Goal: Task Accomplishment & Management: Manage account settings

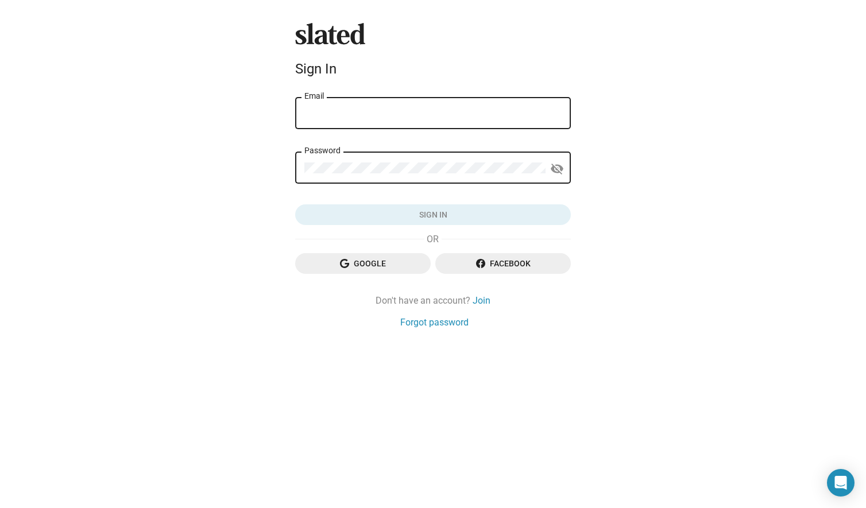
type input "[EMAIL_ADDRESS][DOMAIN_NAME]"
click at [433, 214] on button "Sign in" at bounding box center [433, 214] width 276 height 21
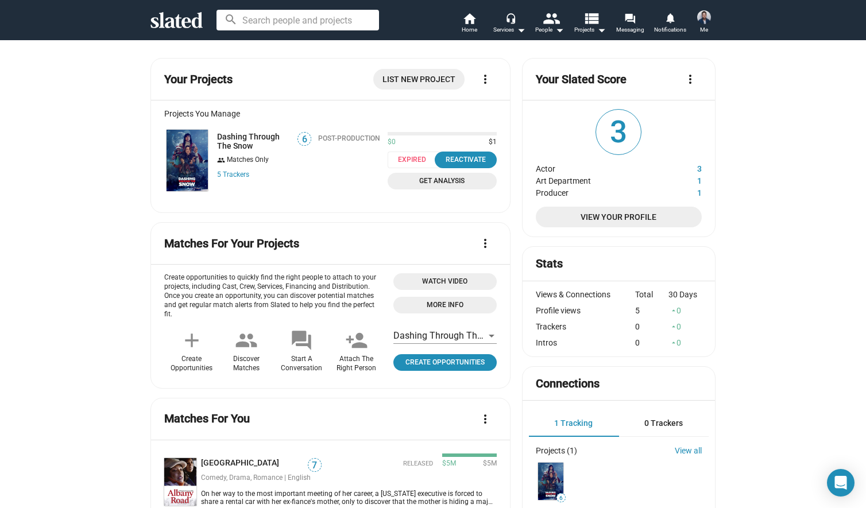
click at [618, 212] on span "View Your Profile" at bounding box center [619, 217] width 148 height 21
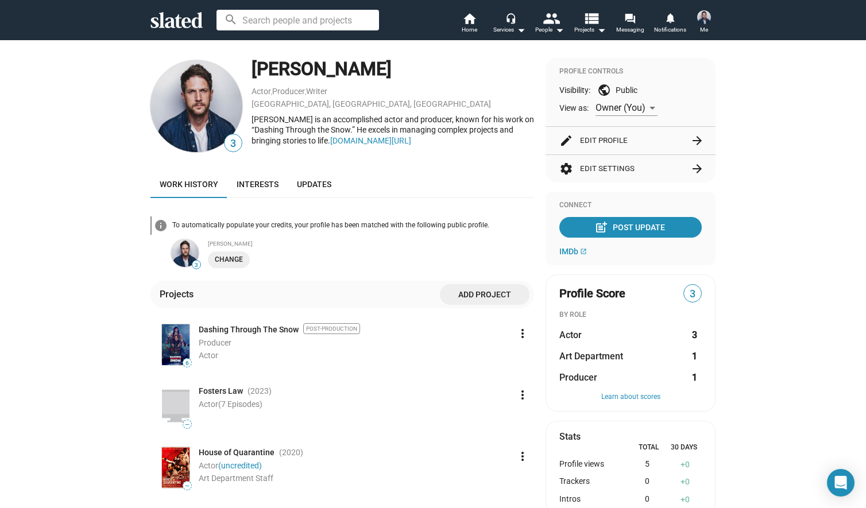
click at [204, 100] on img at bounding box center [196, 106] width 92 height 92
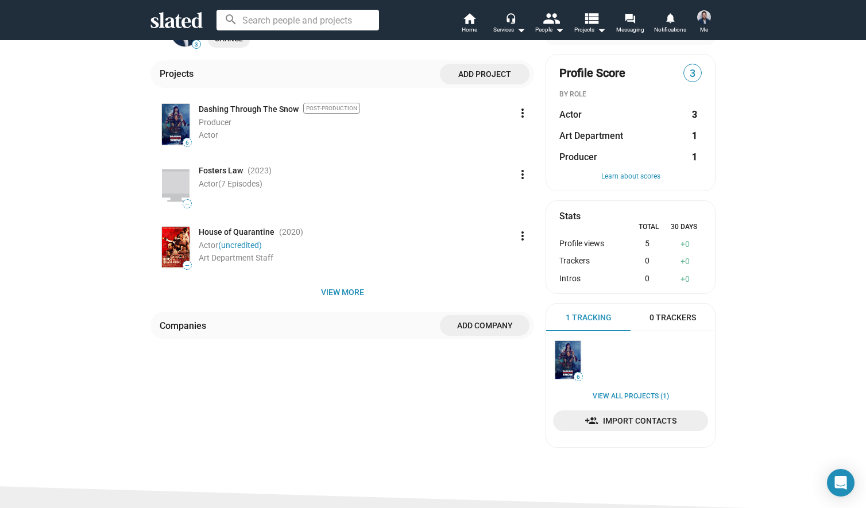
scroll to position [221, 0]
click at [348, 288] on span "View more" at bounding box center [342, 291] width 365 height 21
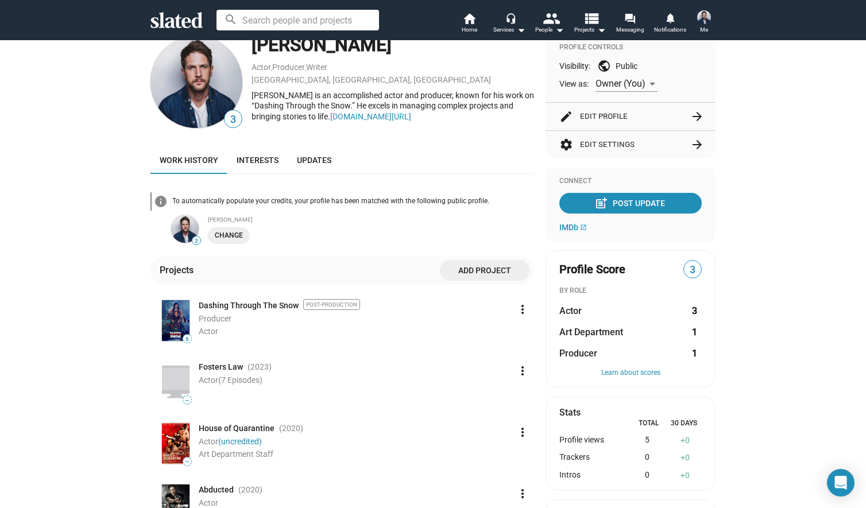
scroll to position [0, 0]
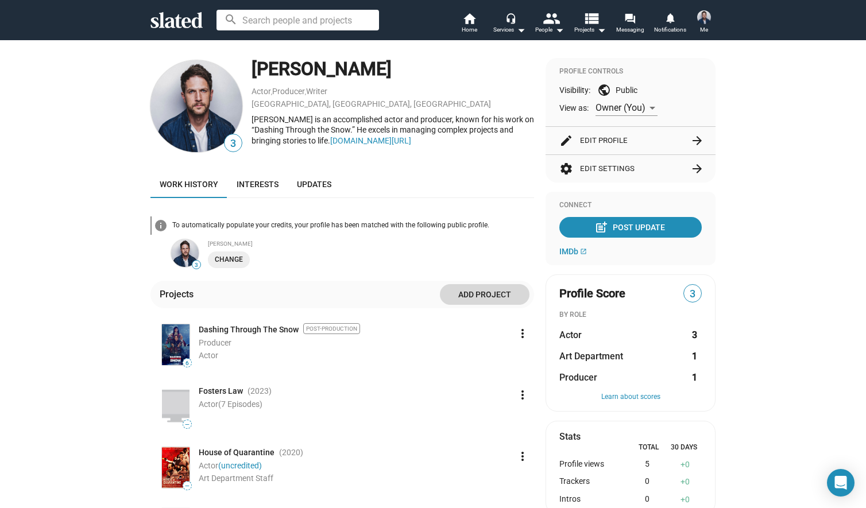
click at [497, 295] on span "Add project" at bounding box center [484, 294] width 71 height 21
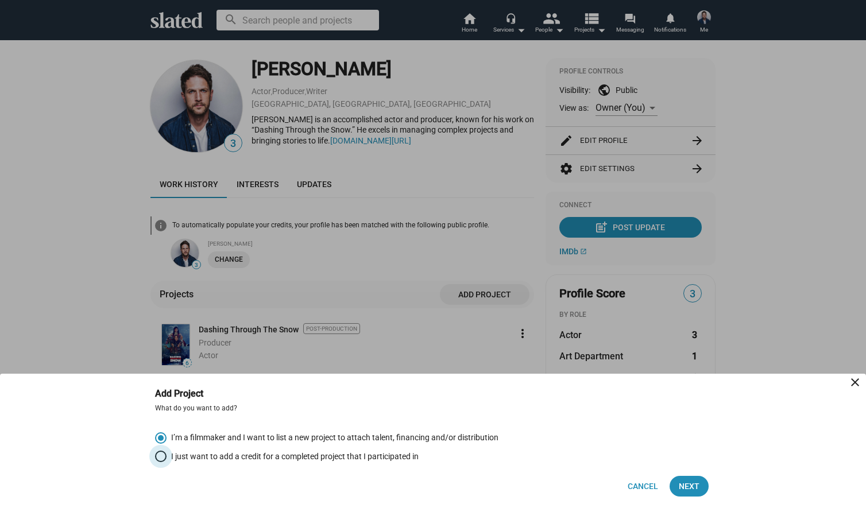
click at [261, 458] on span "I just want to add a credit for a completed project that I participated in" at bounding box center [293, 456] width 252 height 11
click at [167, 458] on input "I just want to add a credit for a completed project that I participated in" at bounding box center [160, 456] width 11 height 11
radio input "true"
click at [694, 483] on span "Next" at bounding box center [689, 486] width 21 height 21
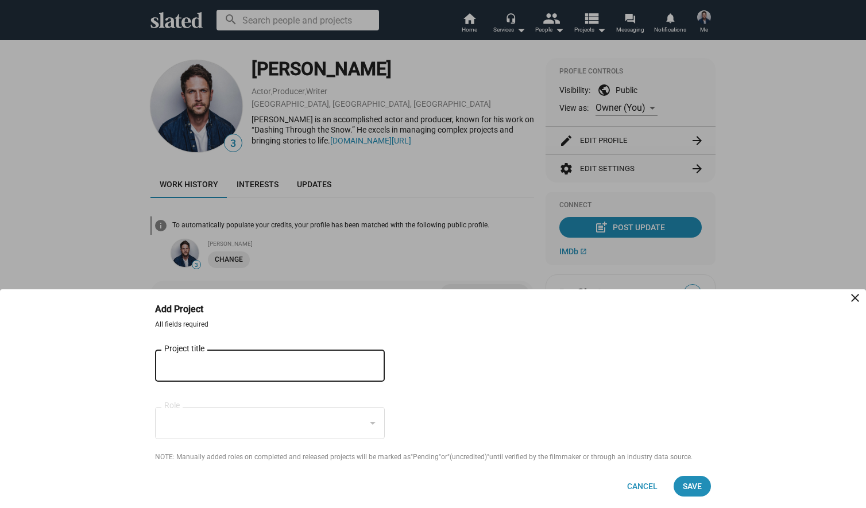
click at [196, 359] on div "Project title" at bounding box center [261, 365] width 195 height 34
type input "uncontrolled"
click at [66, 226] on div at bounding box center [433, 254] width 866 height 508
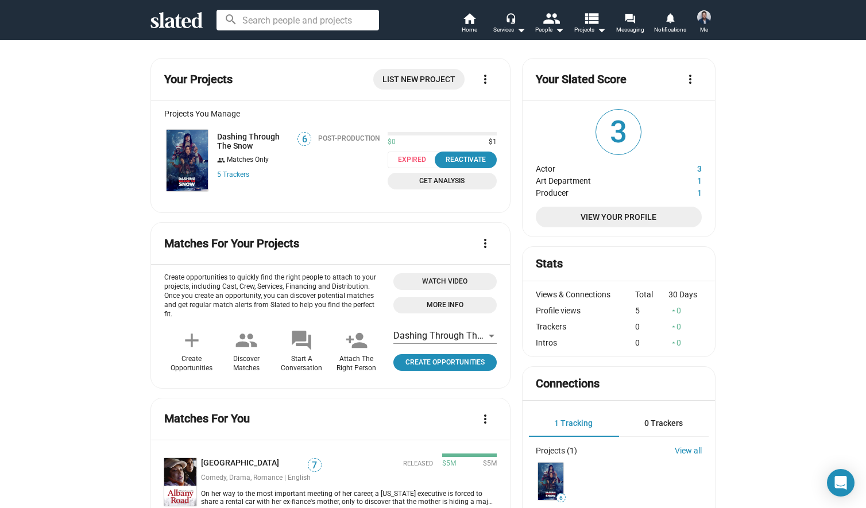
click at [186, 170] on img at bounding box center [187, 160] width 41 height 61
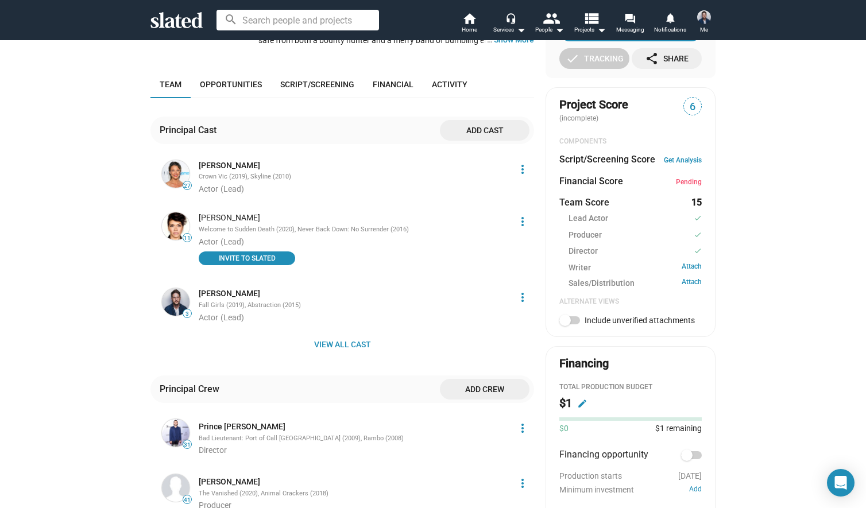
scroll to position [333, 0]
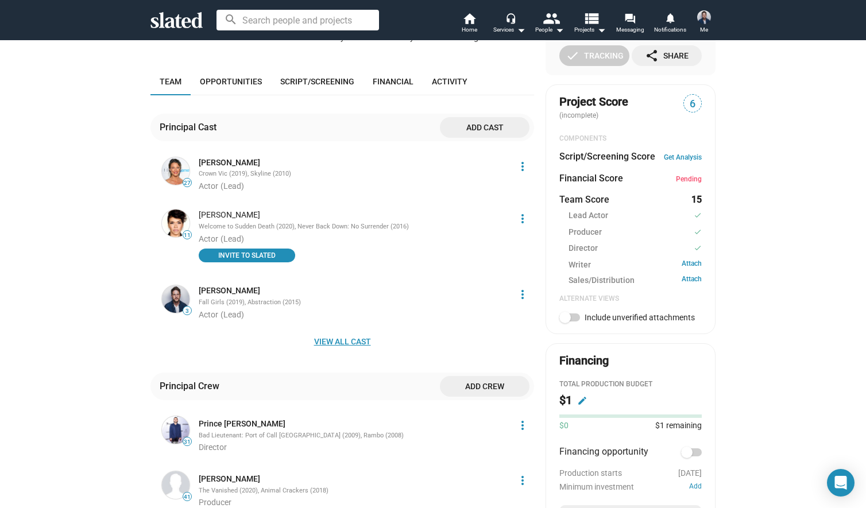
click at [353, 351] on span "View all cast" at bounding box center [342, 341] width 365 height 21
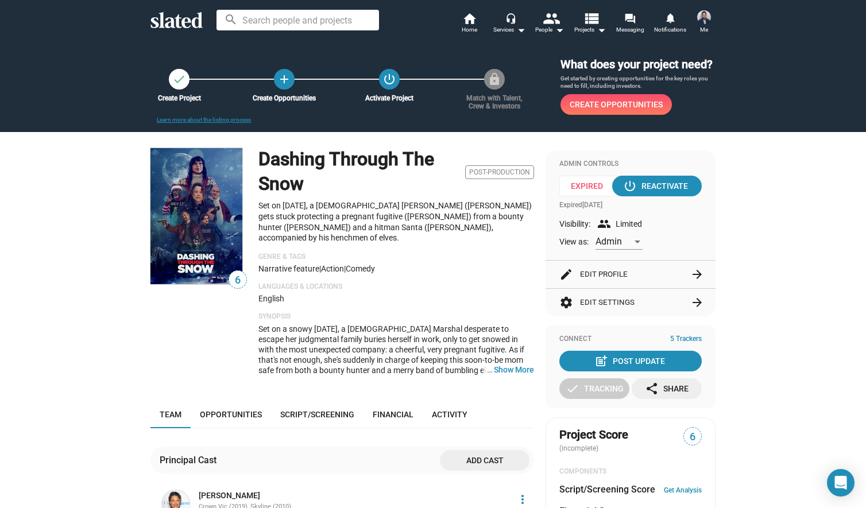
scroll to position [0, 0]
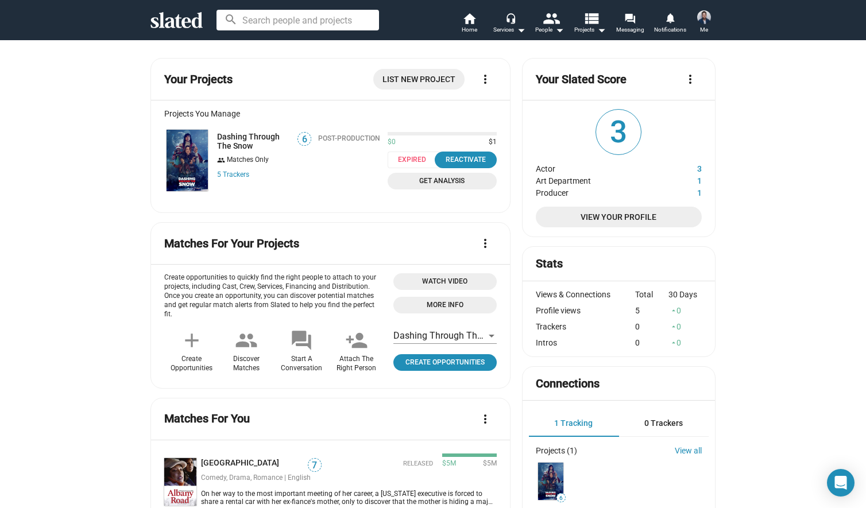
click at [702, 22] on img at bounding box center [704, 17] width 14 height 14
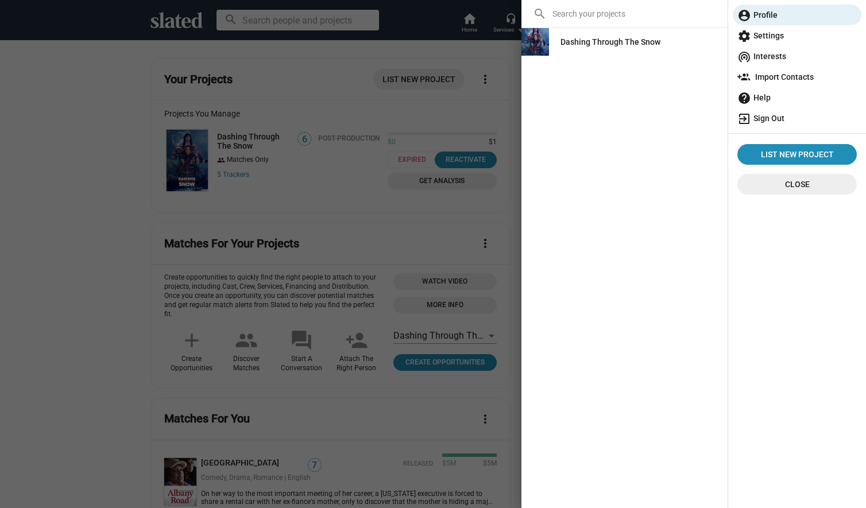
click at [764, 119] on span "exit_to_app Sign Out" at bounding box center [796, 118] width 119 height 21
